Goal: Task Accomplishment & Management: Use online tool/utility

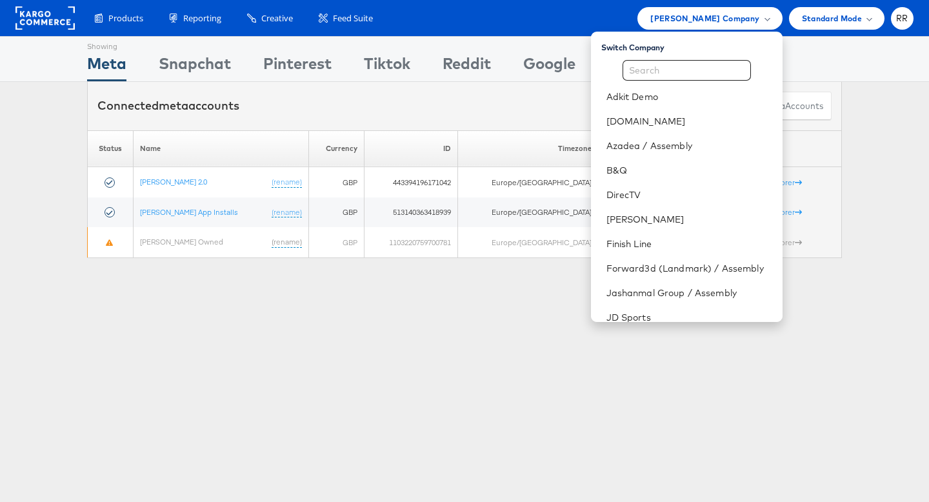
click at [60, 21] on rect at bounding box center [44, 17] width 59 height 23
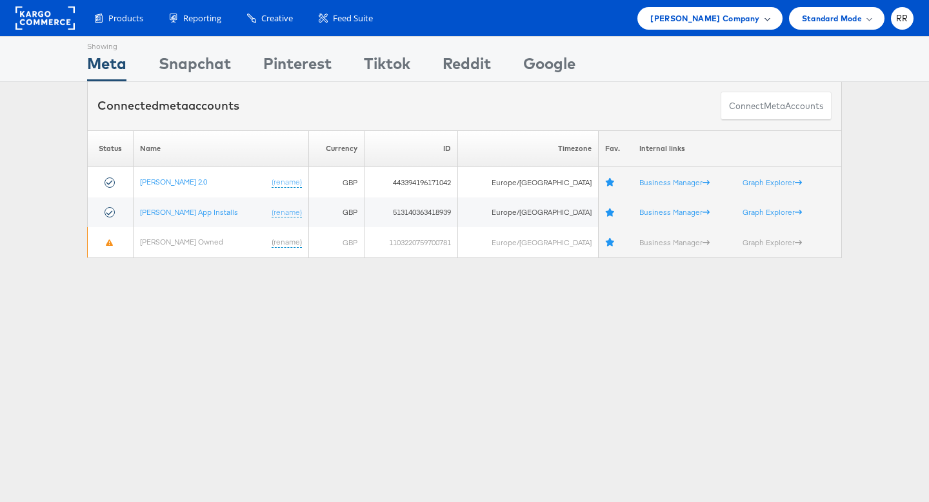
click at [687, 24] on span "[PERSON_NAME] Company" at bounding box center [704, 19] width 109 height 14
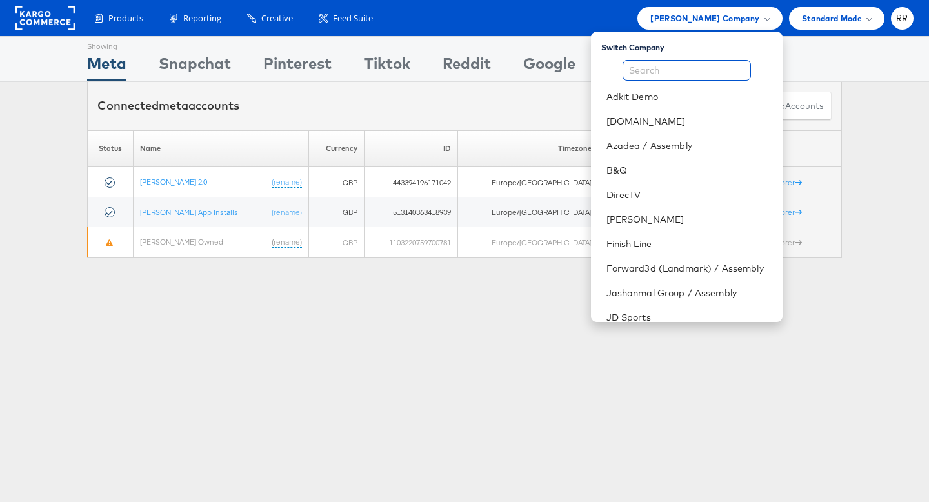
click at [685, 64] on input "text" at bounding box center [687, 70] width 128 height 21
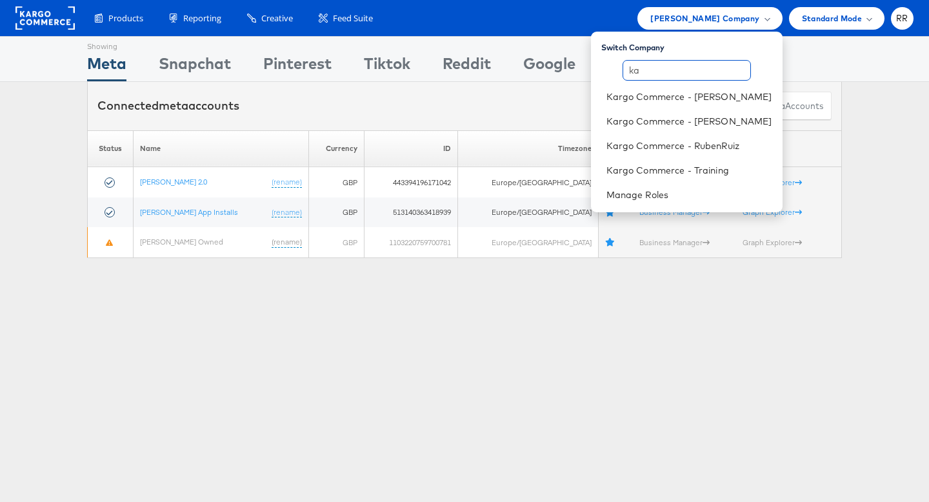
type input "k"
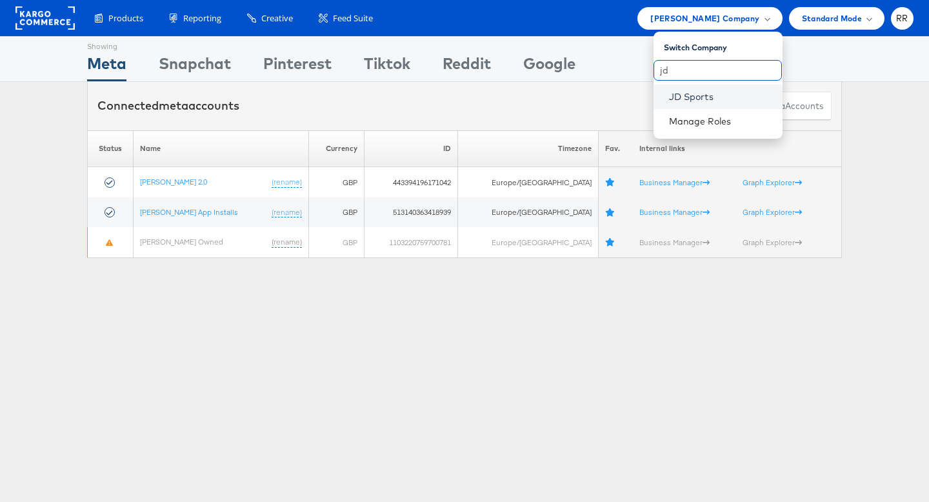
type input "jd"
click at [713, 92] on link "JD Sports" at bounding box center [720, 96] width 103 height 13
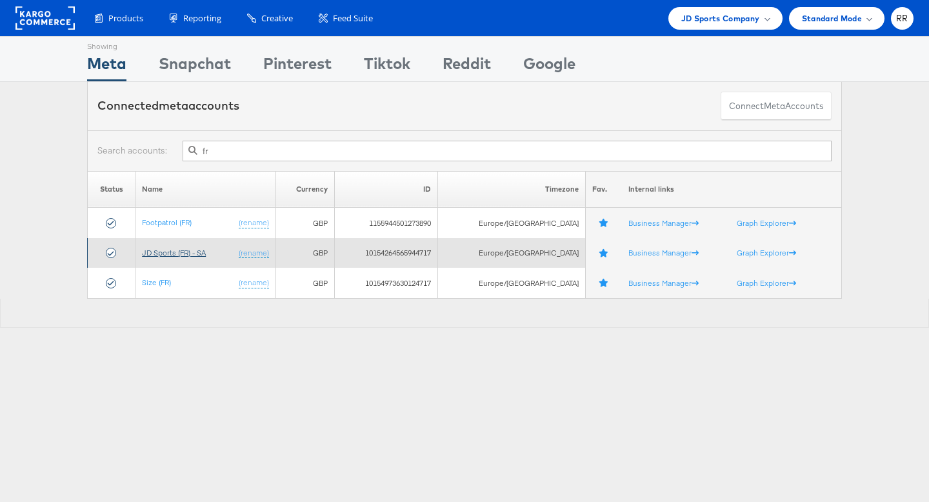
type input "fr"
click at [195, 256] on link "JD Sports (FR) - SA" at bounding box center [174, 253] width 64 height 10
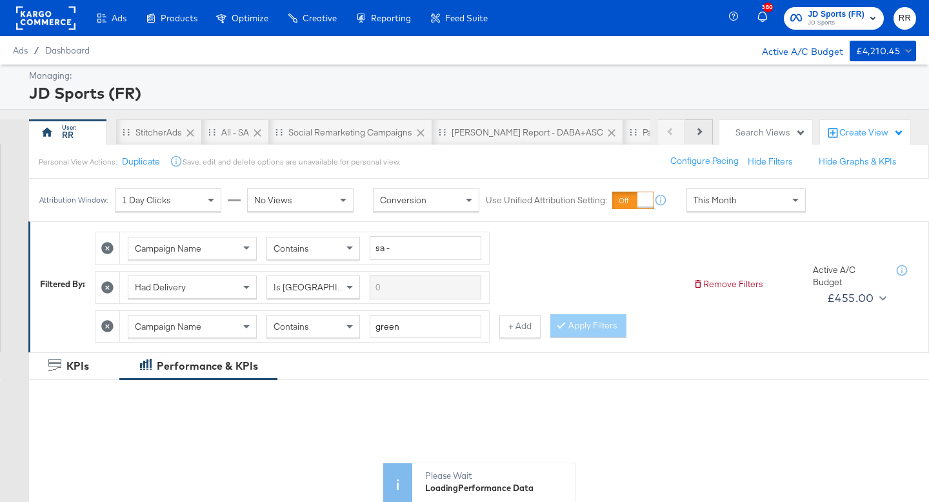
click at [708, 130] on button "Next" at bounding box center [699, 132] width 28 height 26
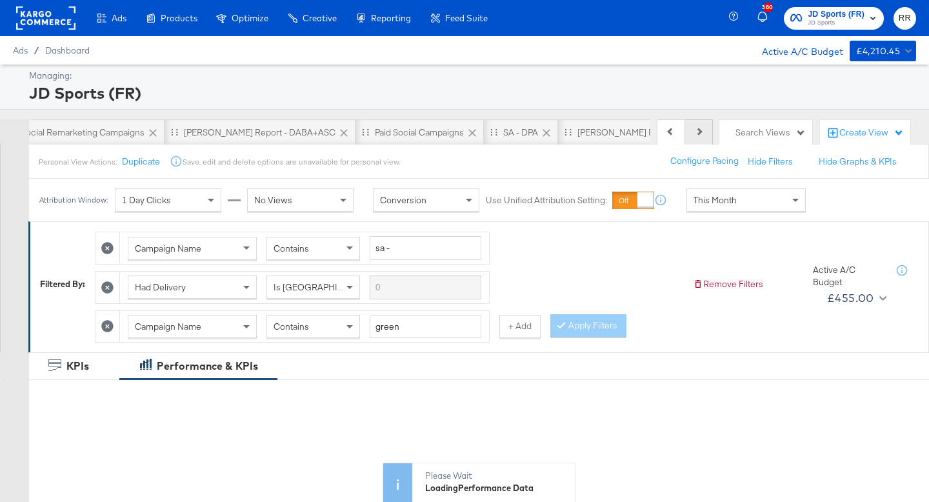
click at [708, 130] on button "Next" at bounding box center [699, 132] width 28 height 26
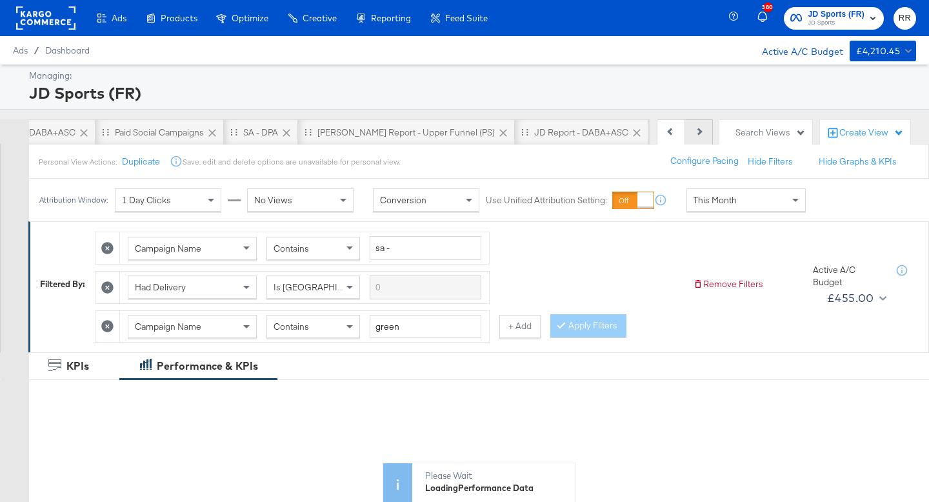
click at [708, 130] on button "Next" at bounding box center [699, 132] width 28 height 26
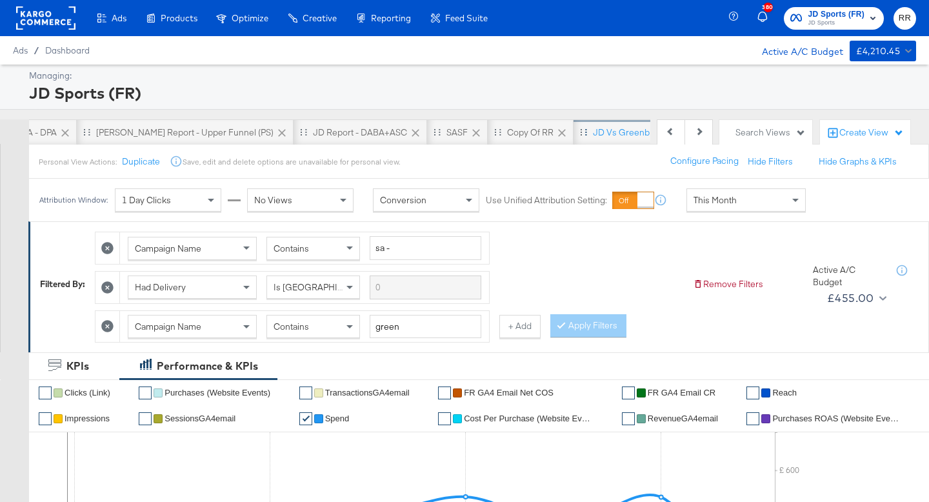
click at [593, 137] on div "JD vs Greenbirds" at bounding box center [629, 132] width 72 height 12
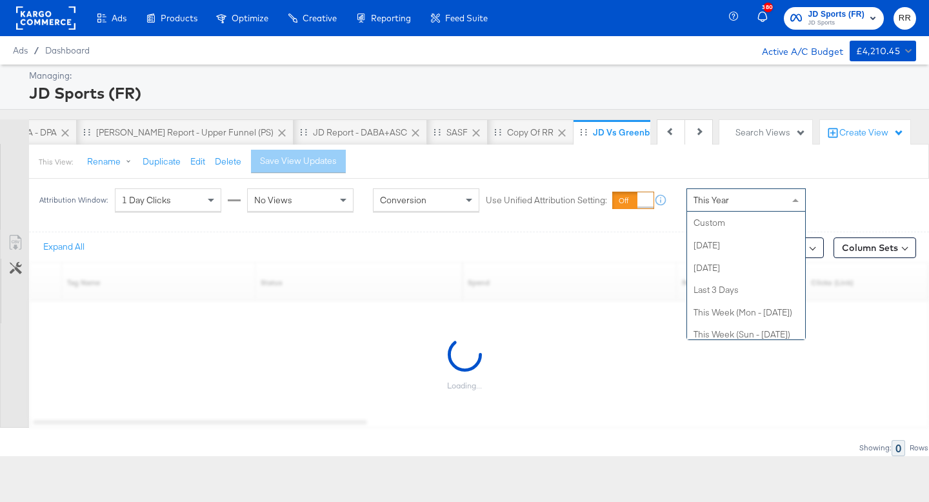
click at [732, 194] on div "This Year" at bounding box center [746, 200] width 118 height 22
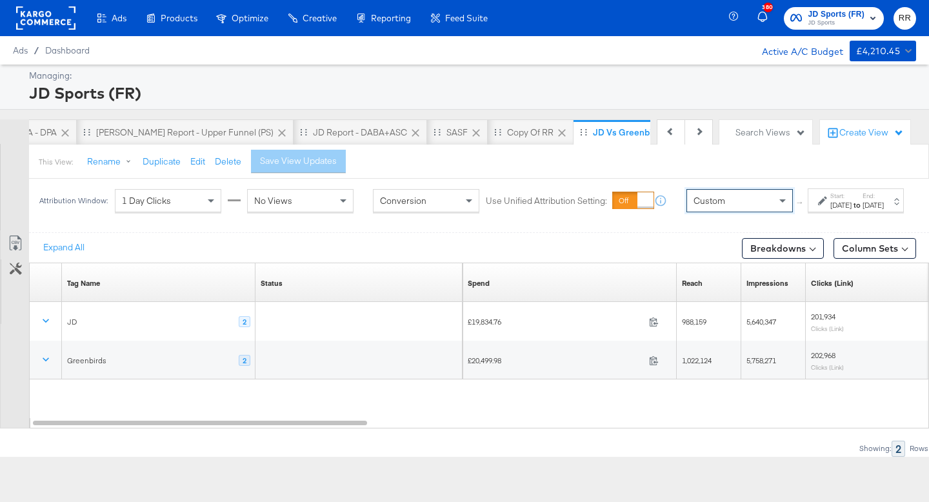
click at [830, 210] on div "Sep 8th 2025" at bounding box center [840, 205] width 21 height 10
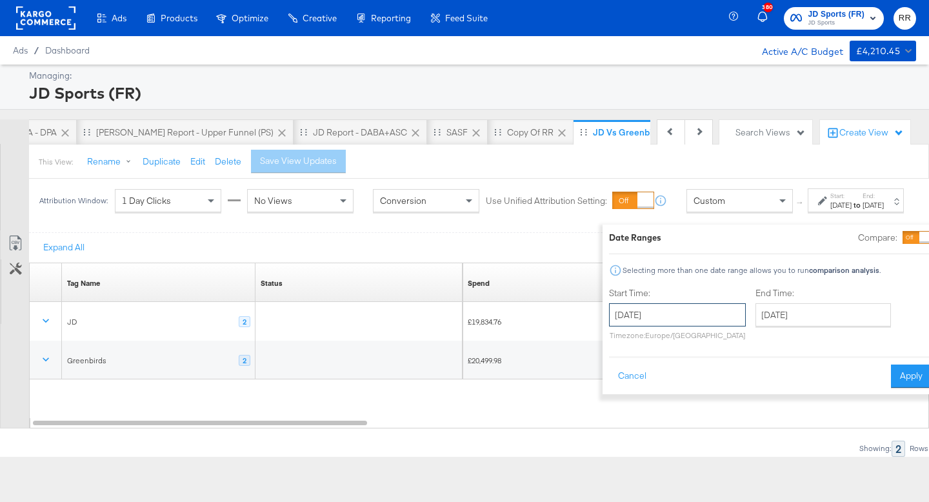
click at [637, 313] on input "September 8th 2025" at bounding box center [677, 314] width 137 height 23
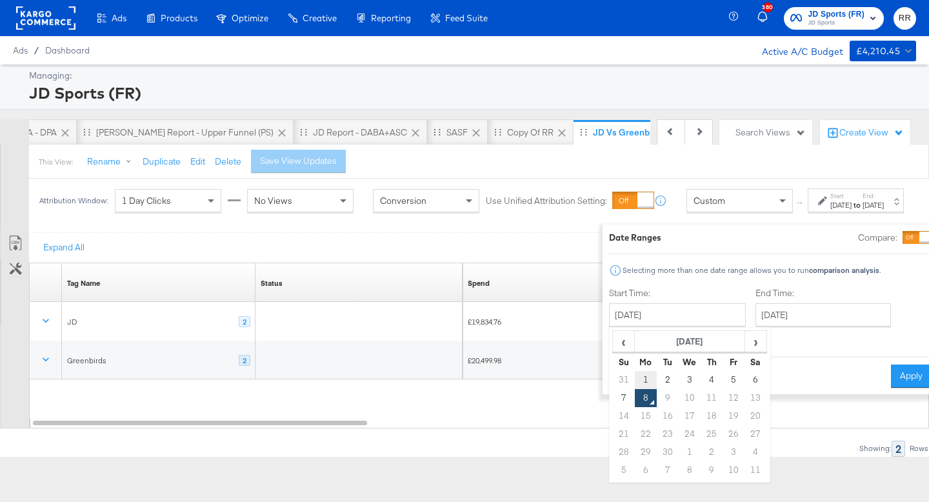
click at [635, 378] on td "1" at bounding box center [646, 380] width 22 height 18
type input "September 1st 2025"
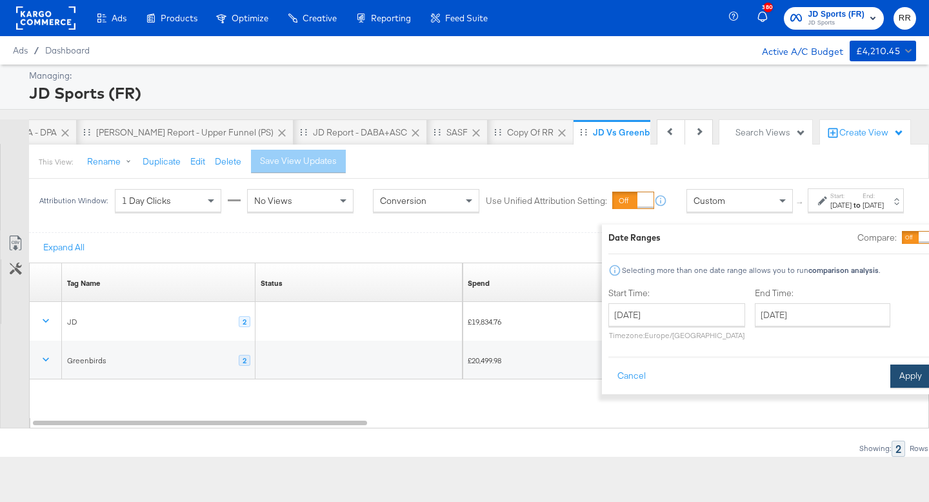
click at [890, 372] on button "Apply" at bounding box center [910, 376] width 41 height 23
